Goal: Information Seeking & Learning: Check status

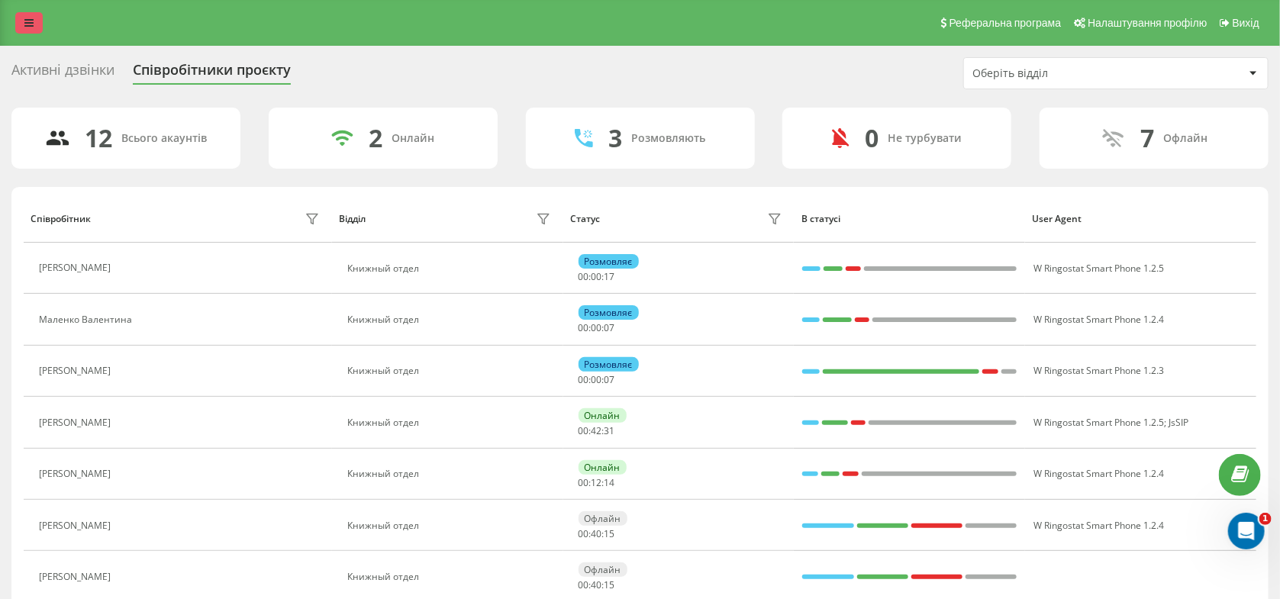
click at [42, 26] on link at bounding box center [28, 22] width 27 height 21
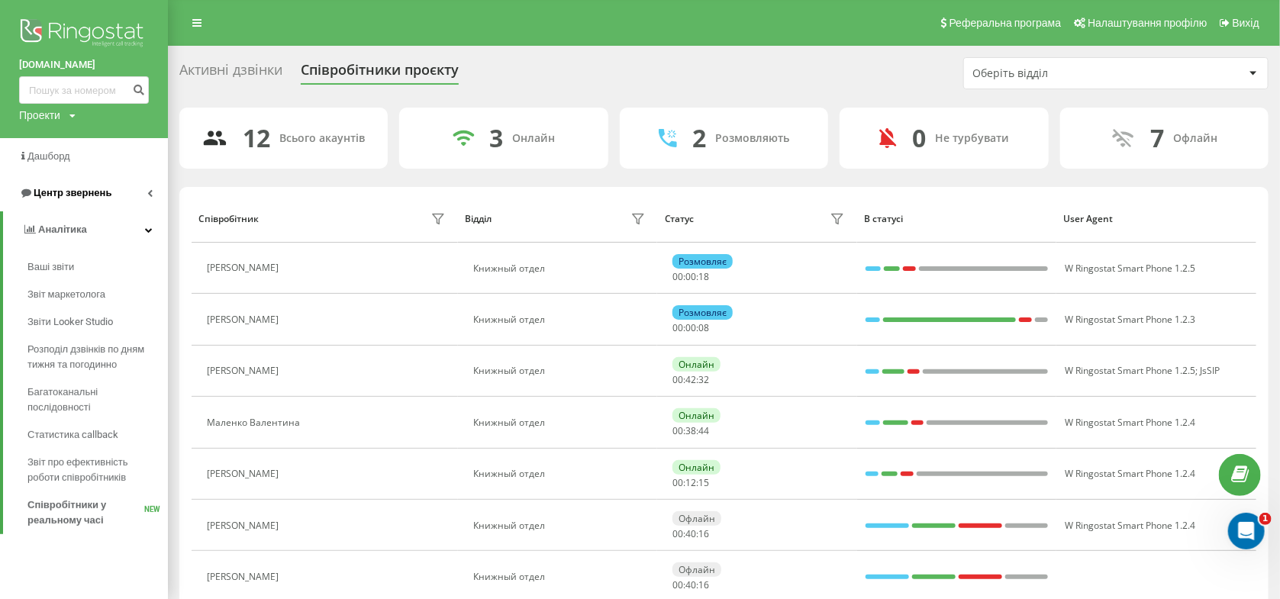
click at [78, 191] on span "Центр звернень" at bounding box center [73, 192] width 78 height 11
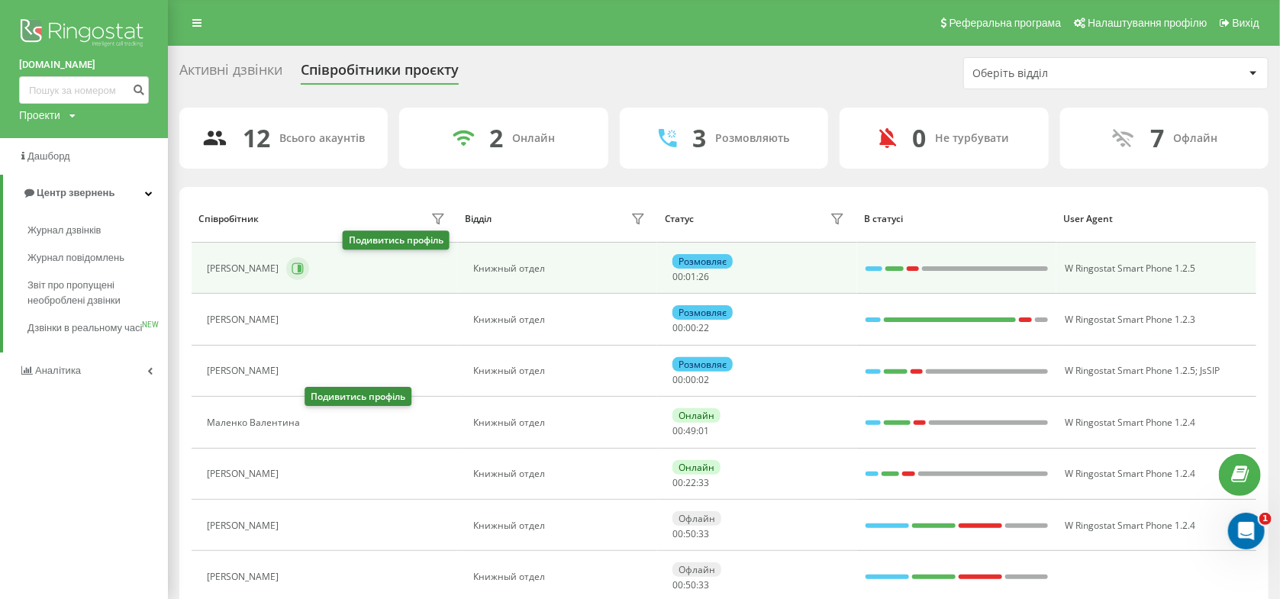
click at [304, 272] on icon at bounding box center [298, 269] width 12 height 12
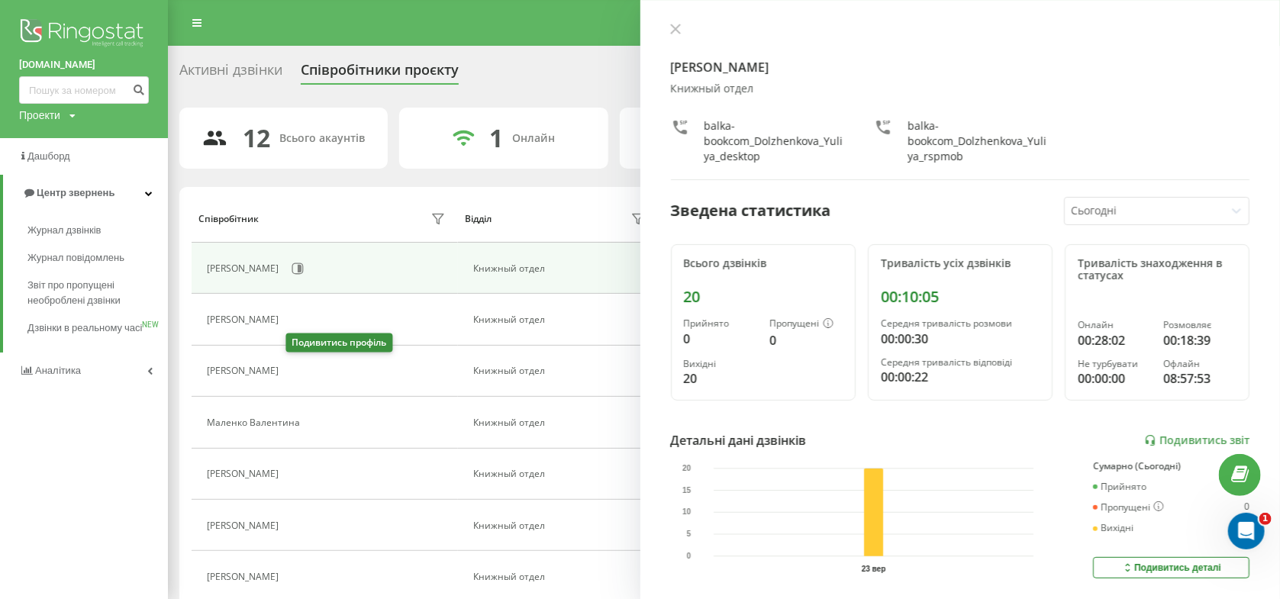
click at [301, 372] on icon at bounding box center [295, 372] width 12 height 12
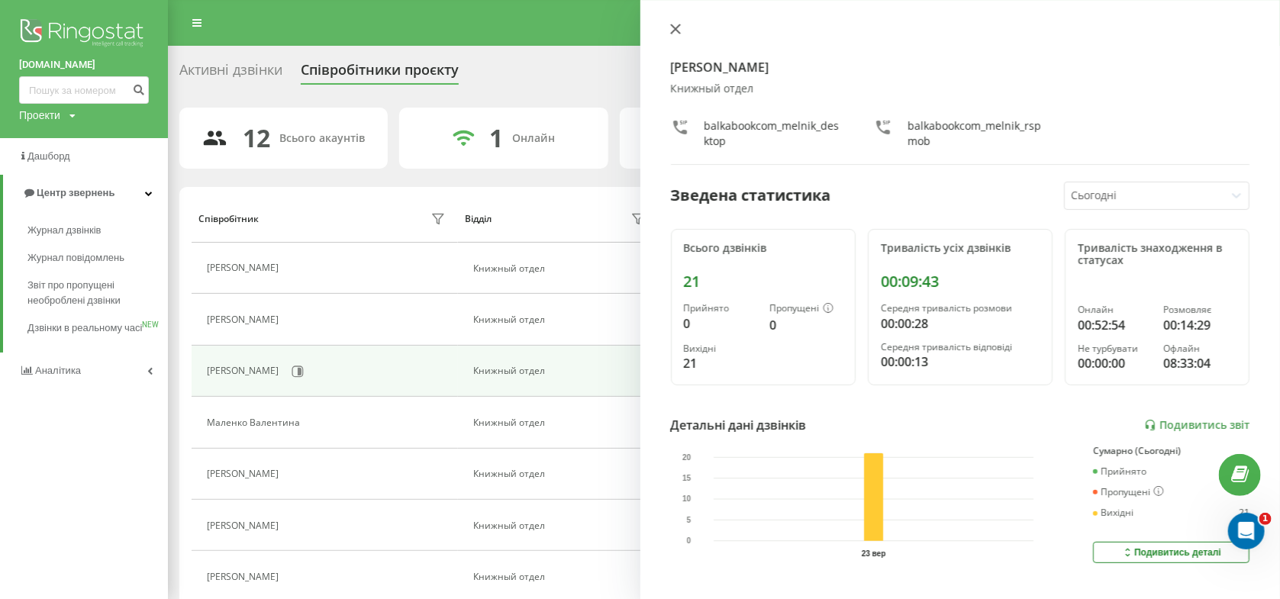
click at [673, 32] on icon at bounding box center [675, 29] width 11 height 11
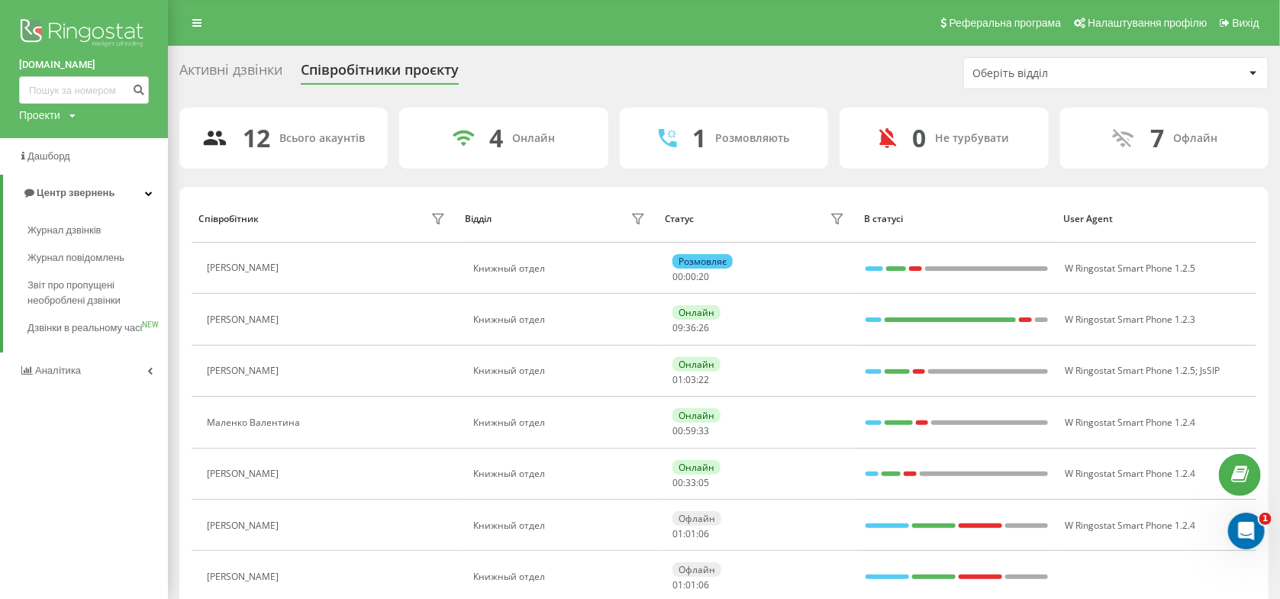
click at [222, 83] on div "Активні дзвінки" at bounding box center [230, 74] width 103 height 24
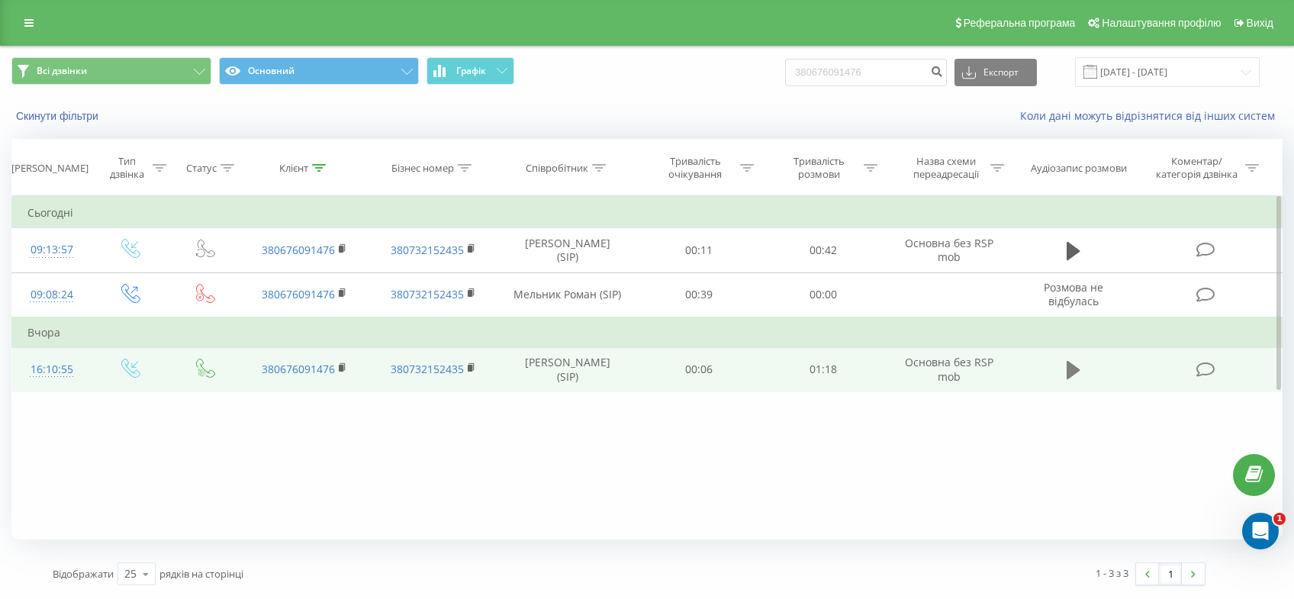
click at [1069, 365] on icon at bounding box center [1074, 370] width 14 height 18
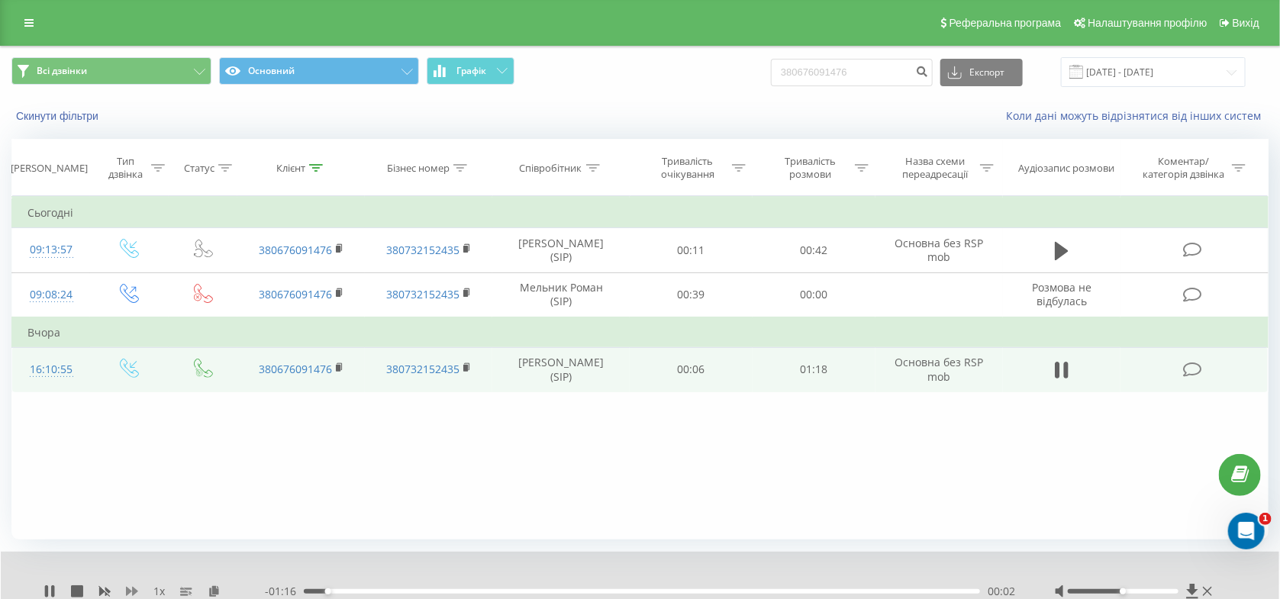
click at [136, 591] on icon at bounding box center [132, 591] width 12 height 12
drag, startPoint x: 439, startPoint y: 594, endPoint x: 489, endPoint y: 591, distance: 50.4
click at [441, 592] on div "00:15" at bounding box center [642, 591] width 676 height 5
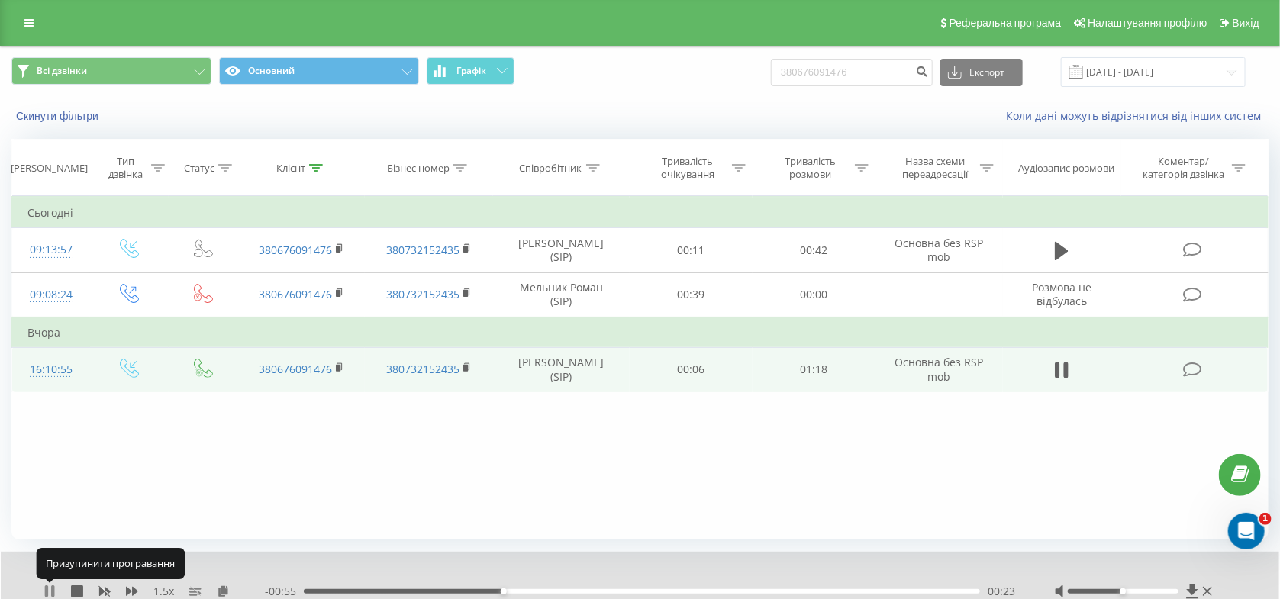
click at [49, 591] on icon at bounding box center [49, 591] width 12 height 12
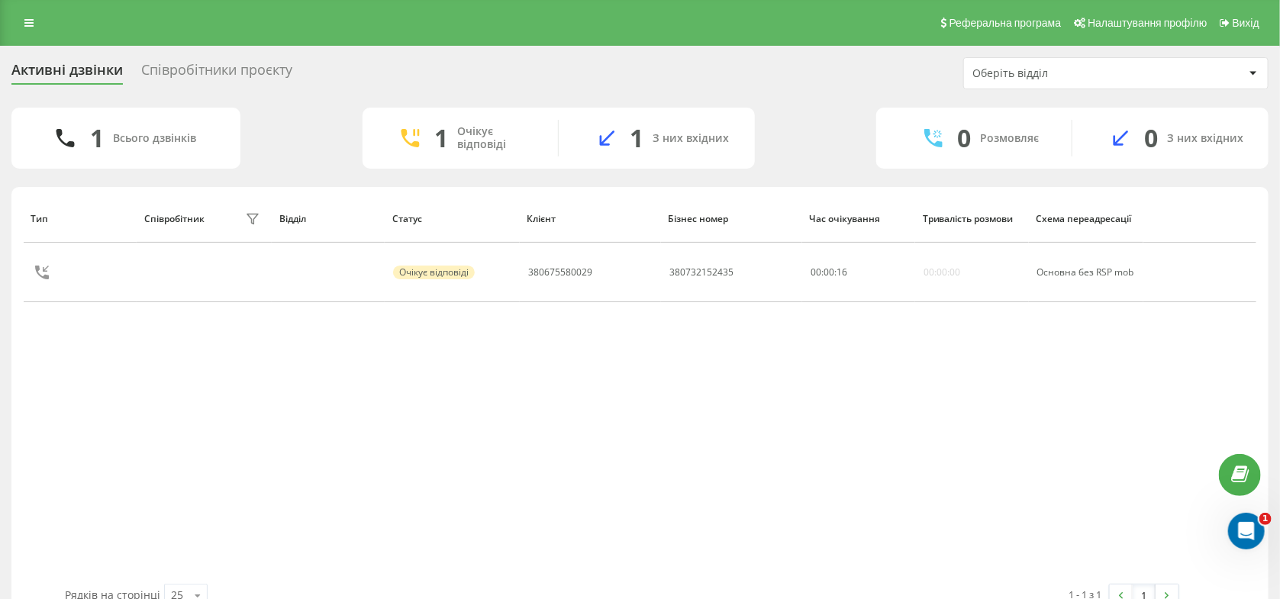
click at [210, 63] on div "Співробітники проєкту" at bounding box center [216, 74] width 151 height 24
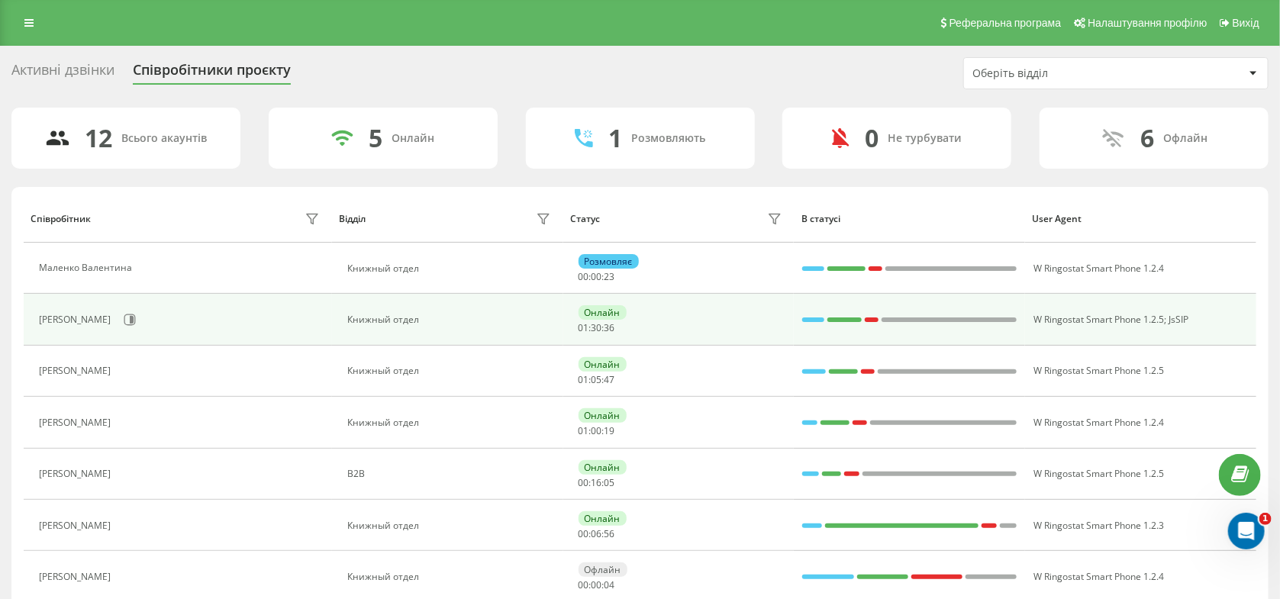
click at [136, 309] on div "[PERSON_NAME]" at bounding box center [181, 320] width 285 height 26
click at [132, 319] on icon at bounding box center [132, 320] width 4 height 8
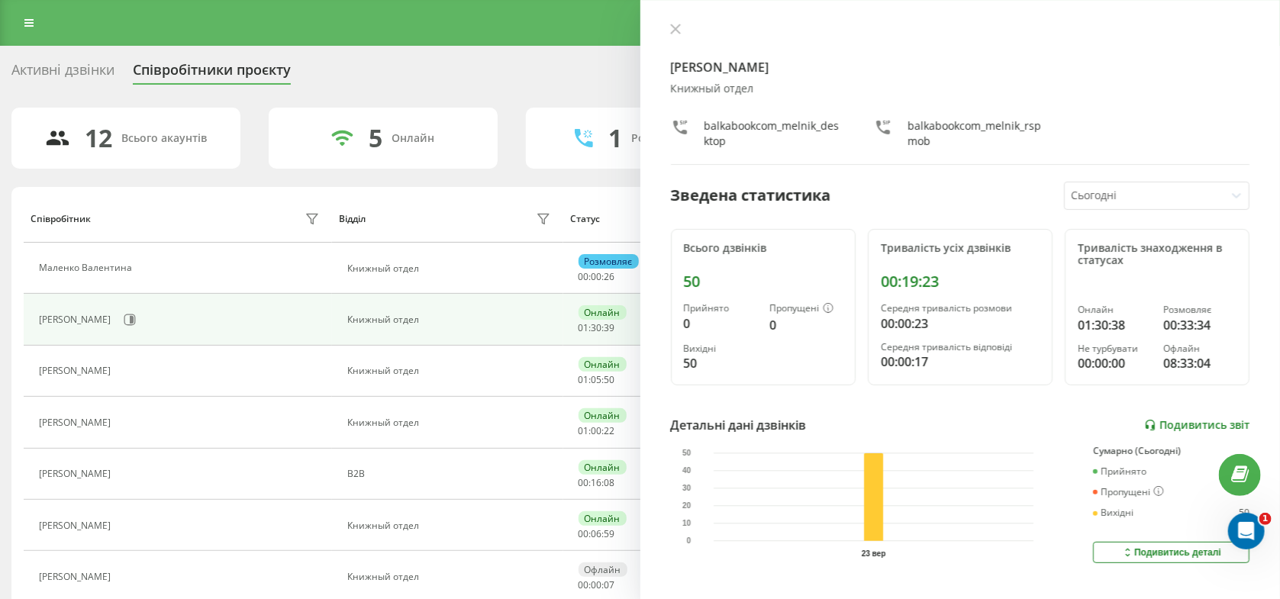
click at [1174, 425] on link "Подивитись звіт" at bounding box center [1196, 425] width 105 height 13
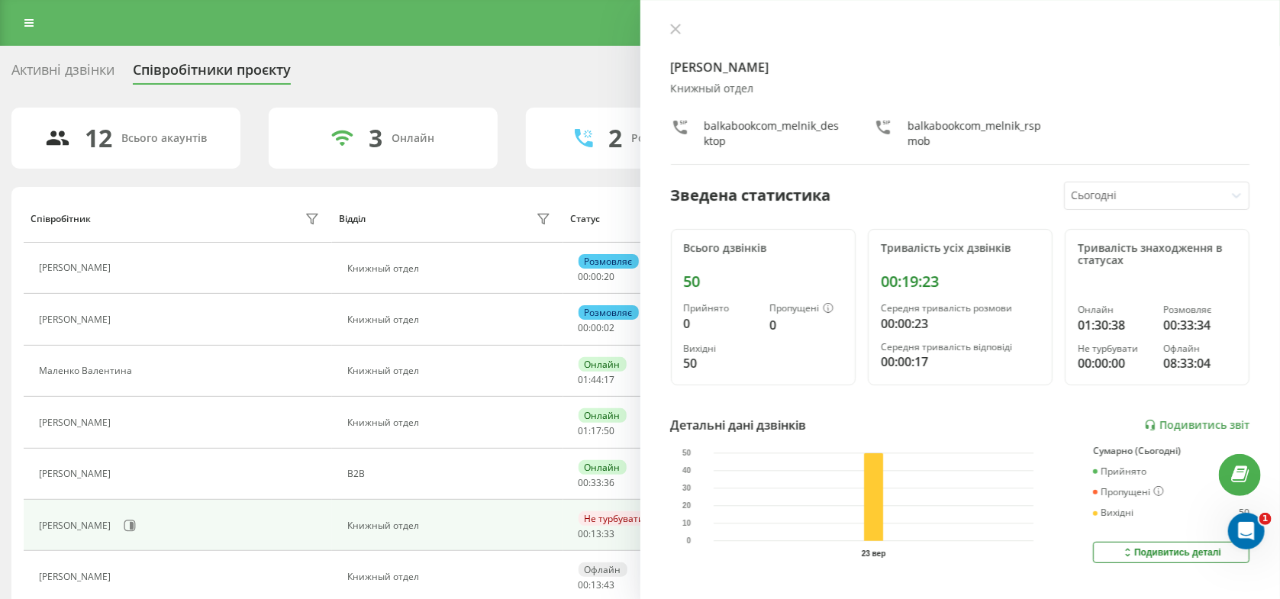
click at [33, 63] on div "Активні дзвінки" at bounding box center [62, 74] width 103 height 24
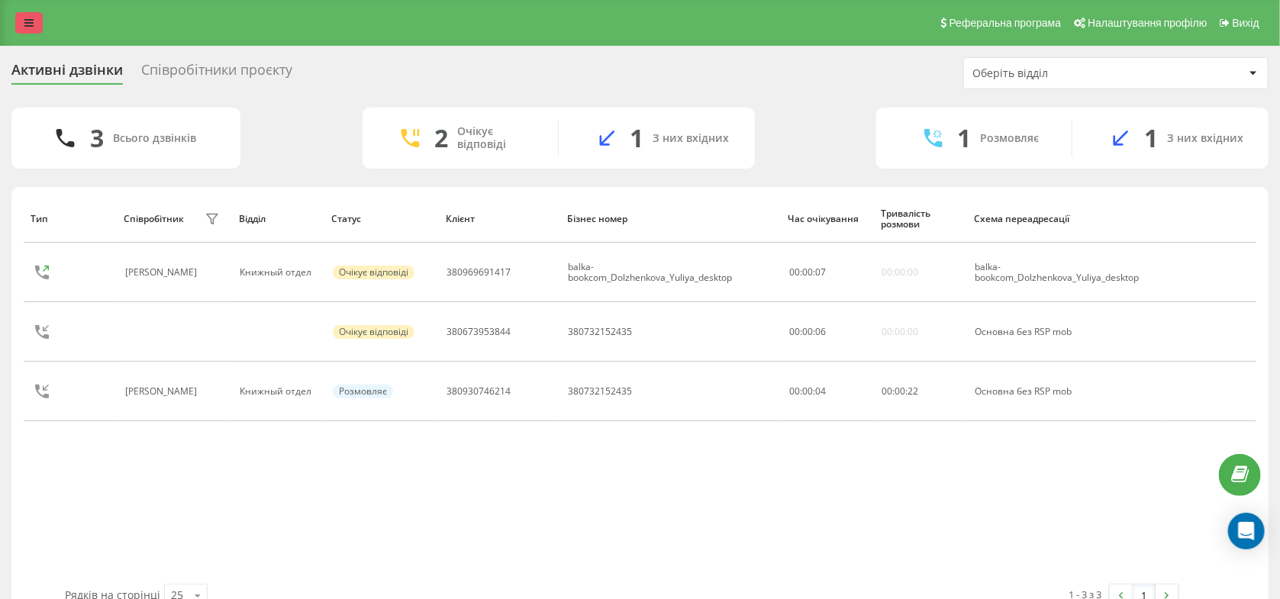
click at [24, 21] on link at bounding box center [28, 22] width 27 height 21
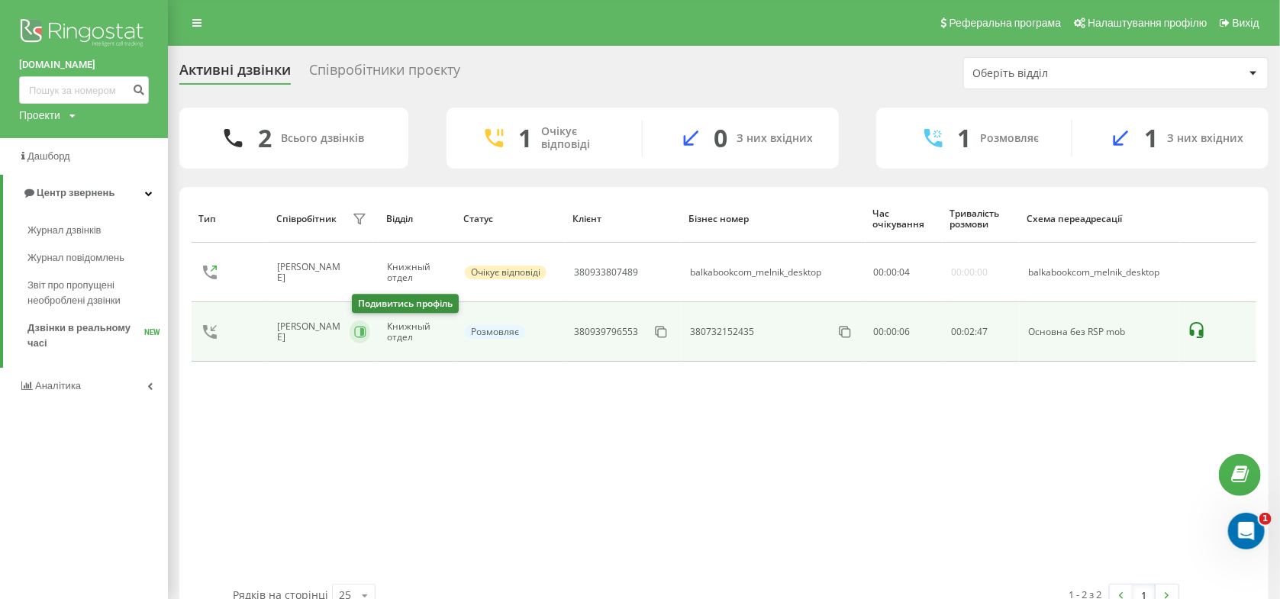
click at [356, 329] on icon at bounding box center [359, 332] width 11 height 11
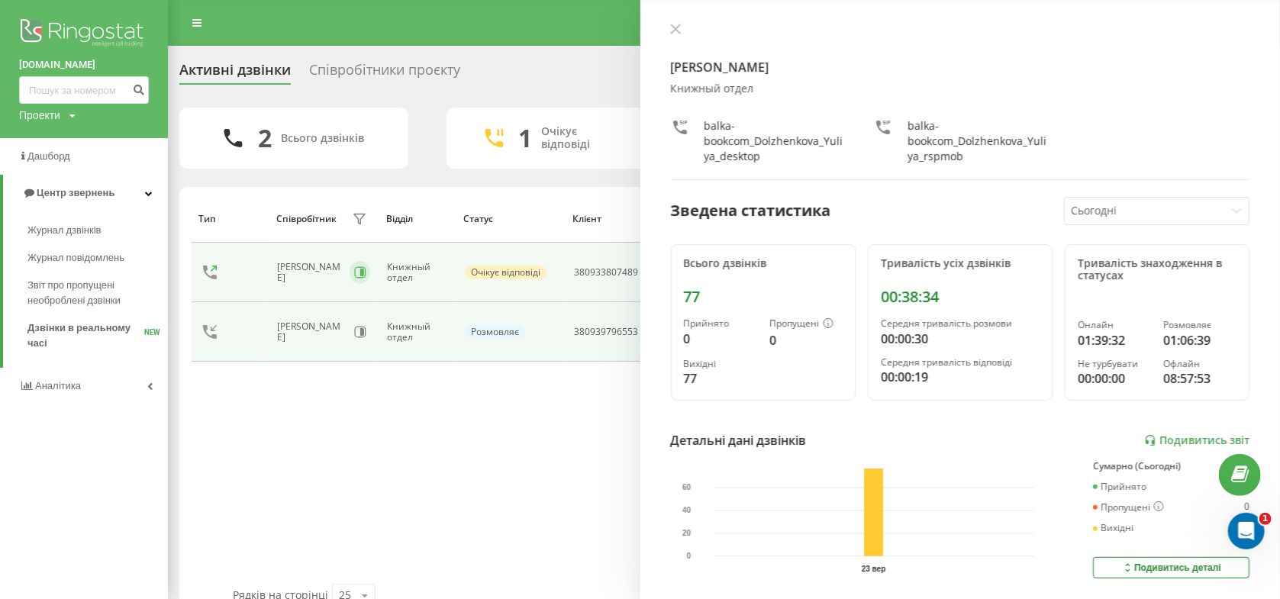
click at [368, 270] on button at bounding box center [359, 272] width 21 height 23
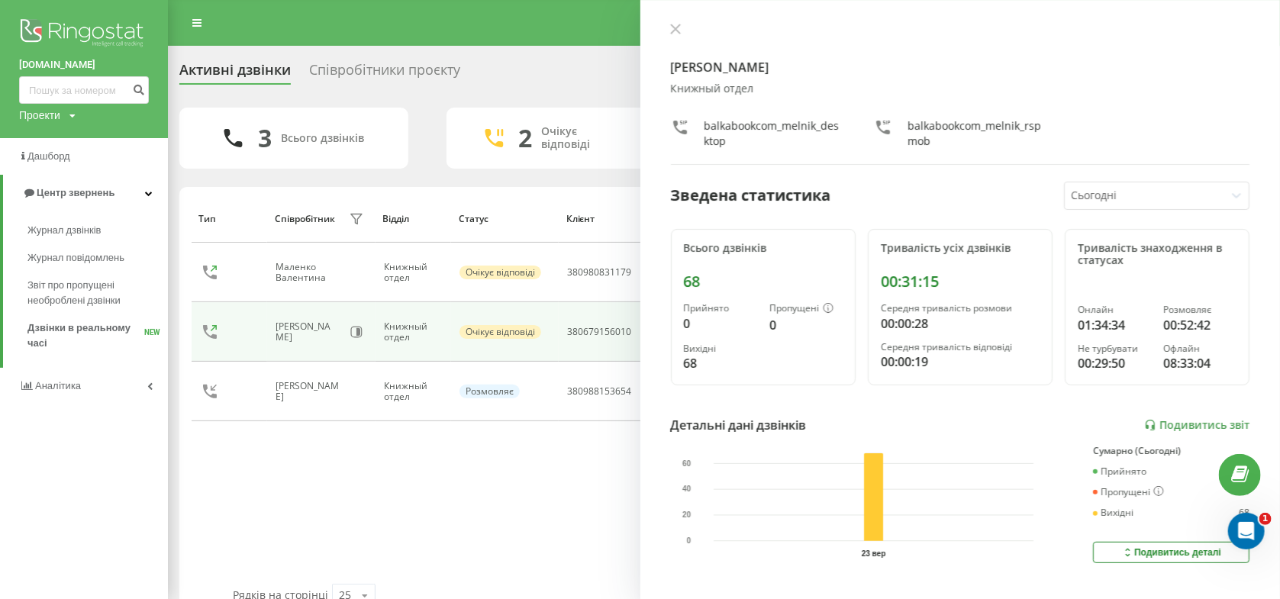
click at [326, 490] on div "Тип Співробітник фільтру Відділ Статус Клієнт Бізнес номер Час очікування Трива…" at bounding box center [724, 389] width 1065 height 389
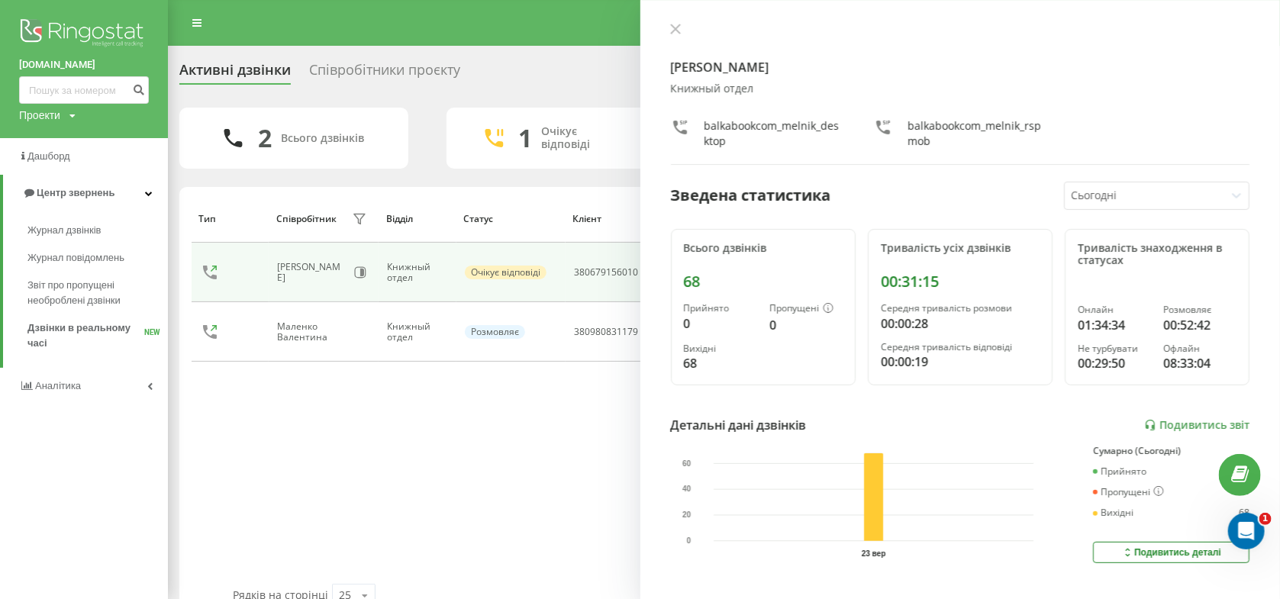
click at [445, 474] on div "Тип Співробітник фільтру Відділ Статус Клієнт Бізнес номер Час очікування Трива…" at bounding box center [724, 389] width 1065 height 389
click at [673, 27] on icon at bounding box center [675, 29] width 11 height 11
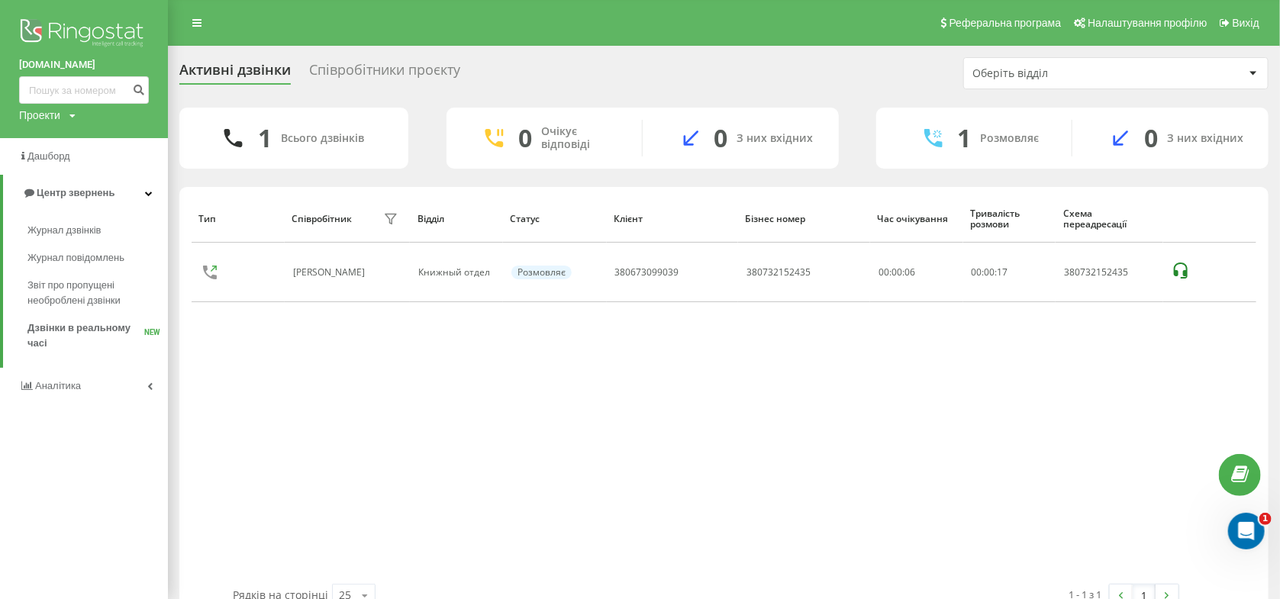
click at [414, 72] on div "Співробітники проєкту" at bounding box center [384, 74] width 151 height 24
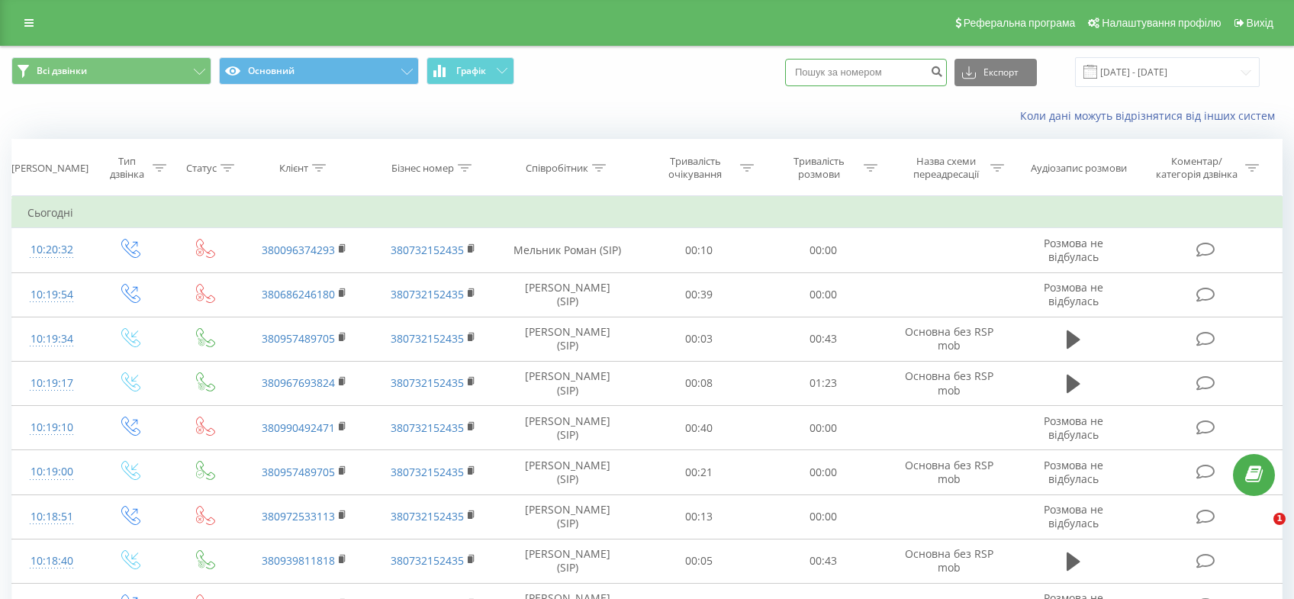
click at [897, 69] on input at bounding box center [866, 72] width 162 height 27
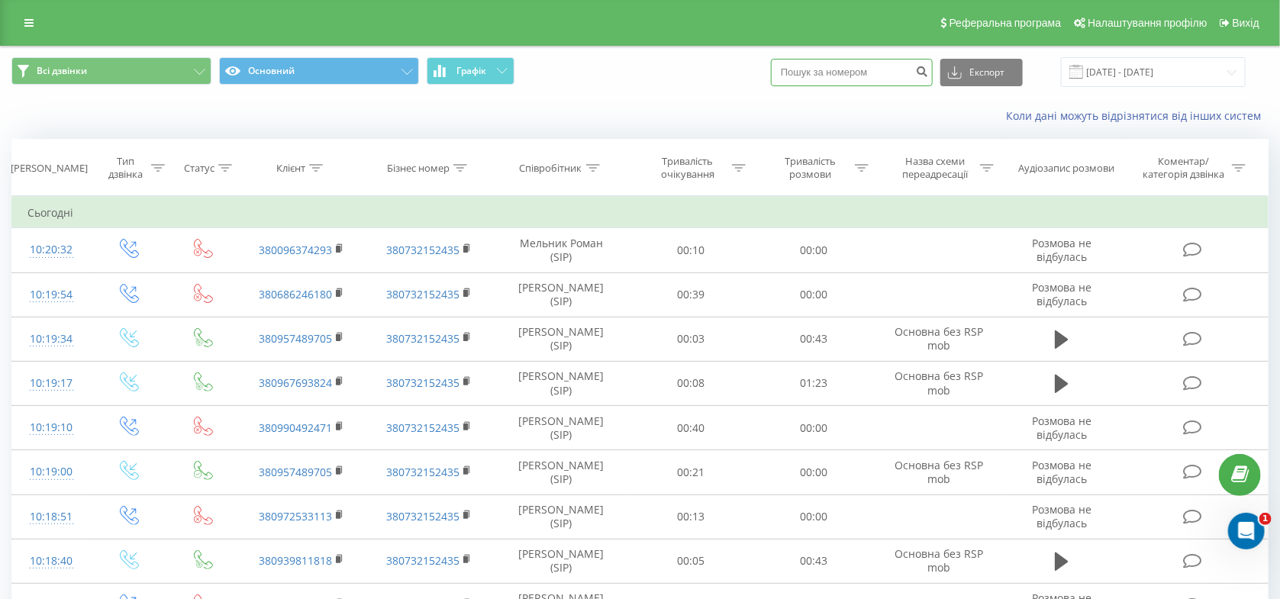
paste input "380096374293"
type input "380096374293"
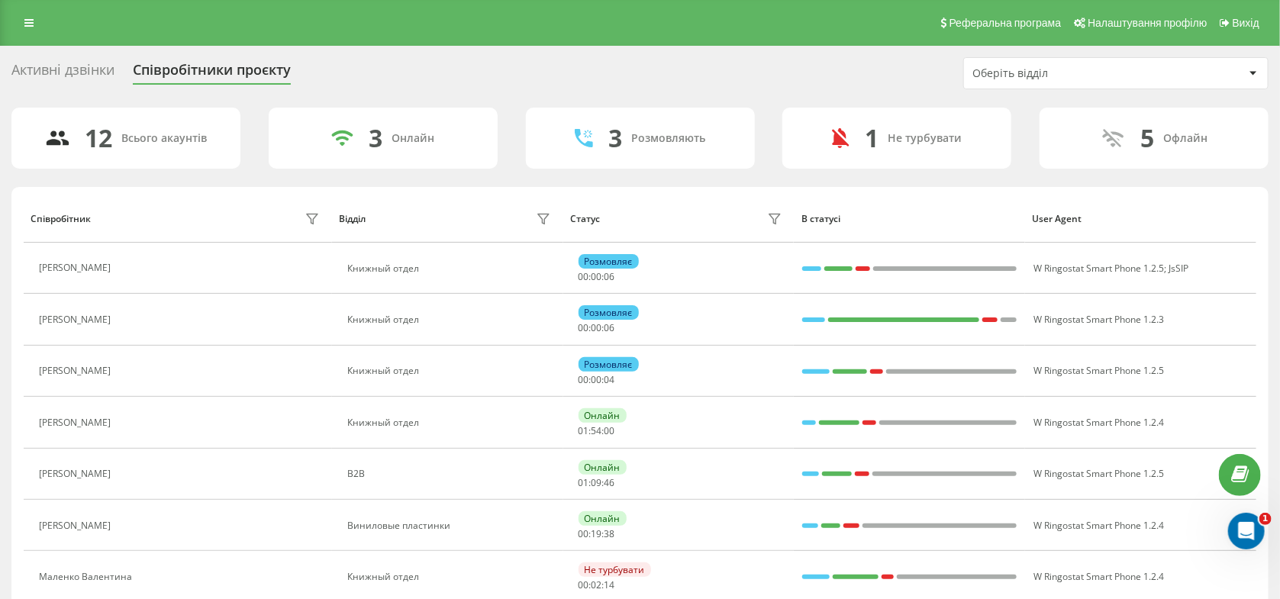
click at [76, 68] on div "Активні дзвінки" at bounding box center [62, 74] width 103 height 24
